Goal: Task Accomplishment & Management: Complete application form

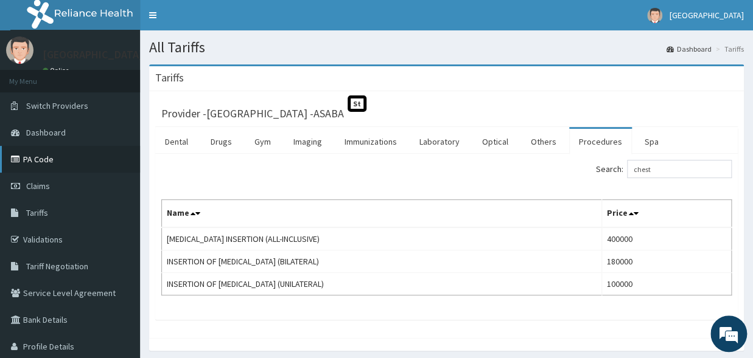
type input "chest"
click at [23, 167] on link "PA Code" at bounding box center [70, 159] width 140 height 27
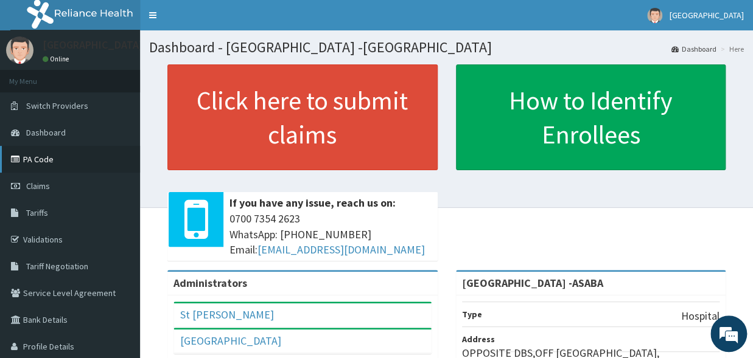
click at [64, 161] on link "PA Code" at bounding box center [70, 159] width 140 height 27
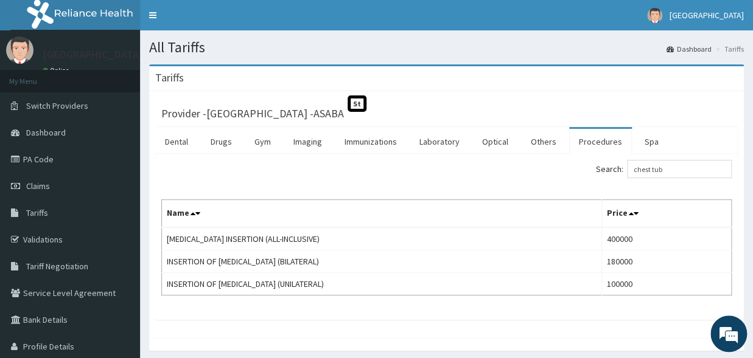
type input "chest tub"
click at [50, 154] on link "PA Code" at bounding box center [70, 159] width 140 height 27
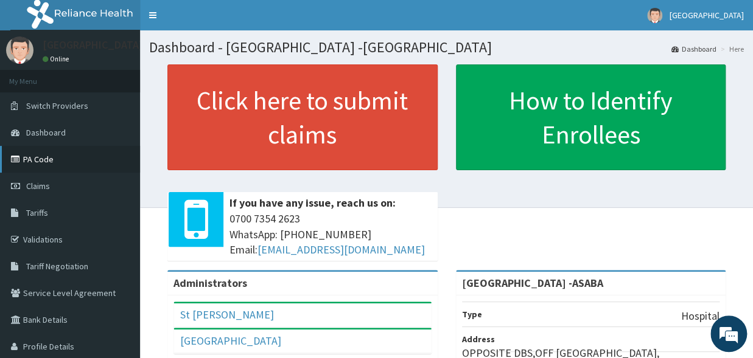
click at [30, 158] on link "PA Code" at bounding box center [70, 159] width 140 height 27
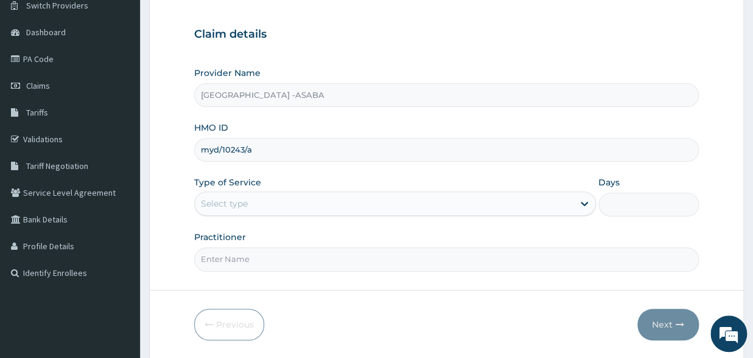
type input "myd/10243/a"
click at [265, 212] on div "Select type" at bounding box center [384, 203] width 378 height 19
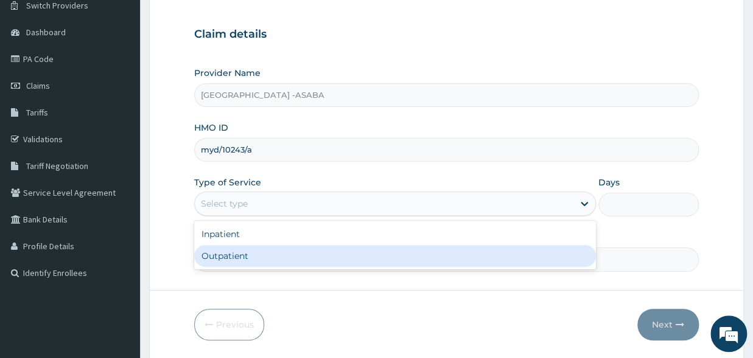
click at [253, 254] on div "Outpatient" at bounding box center [395, 256] width 402 height 22
type input "1"
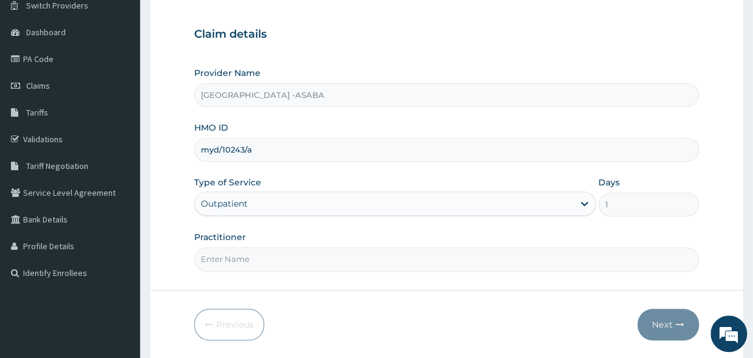
click at [278, 259] on input "Practitioner" at bounding box center [446, 260] width 504 height 24
type input "dr"
click at [664, 312] on button "Next" at bounding box center [667, 325] width 61 height 32
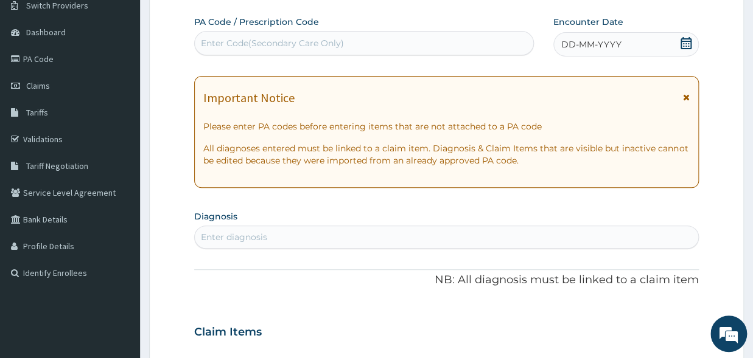
click at [336, 40] on div "Enter Code(Secondary Care Only)" at bounding box center [272, 43] width 143 height 12
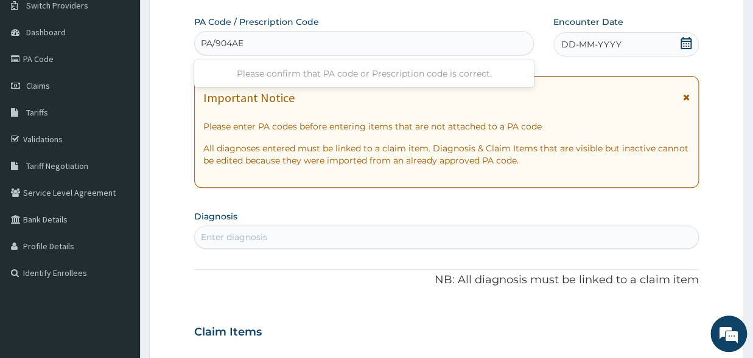
type input "PA/904AE4"
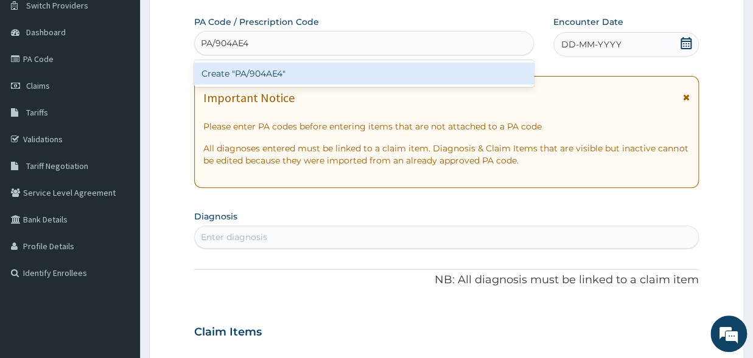
click at [353, 72] on div "Create "PA/904AE4"" at bounding box center [363, 74] width 339 height 22
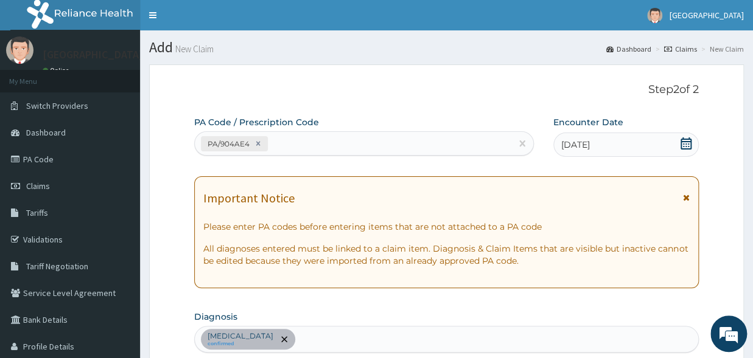
type input "0.00"
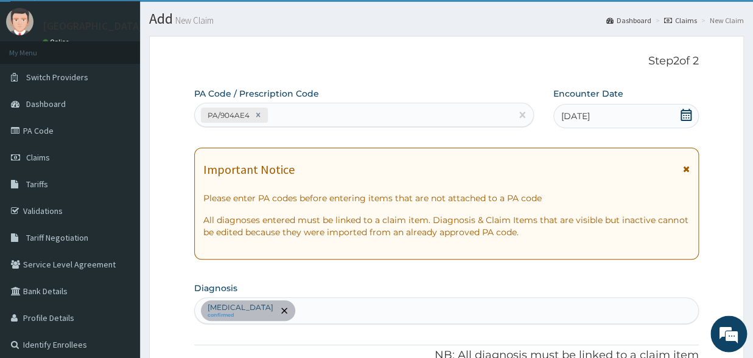
scroll to position [18, 0]
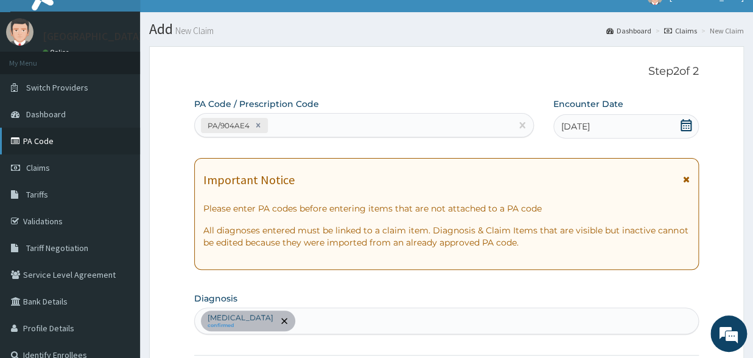
click at [22, 139] on icon at bounding box center [17, 141] width 12 height 9
